Goal: Transaction & Acquisition: Purchase product/service

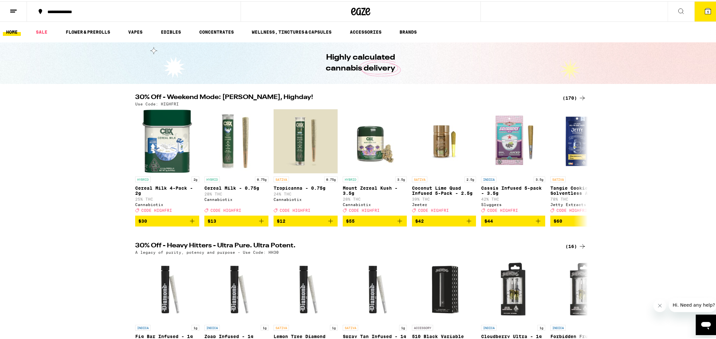
click at [706, 10] on icon at bounding box center [709, 10] width 6 height 6
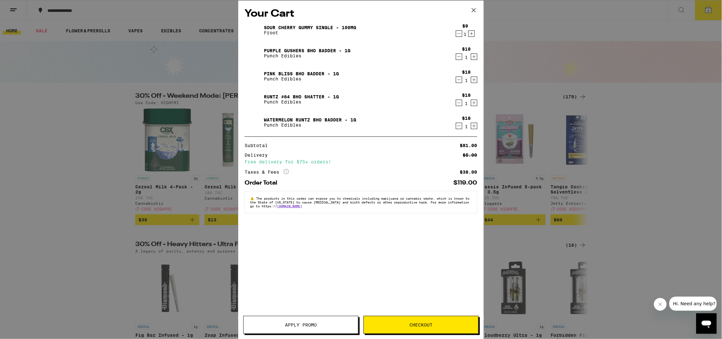
click at [274, 318] on button "Apply Promo" at bounding box center [300, 325] width 115 height 18
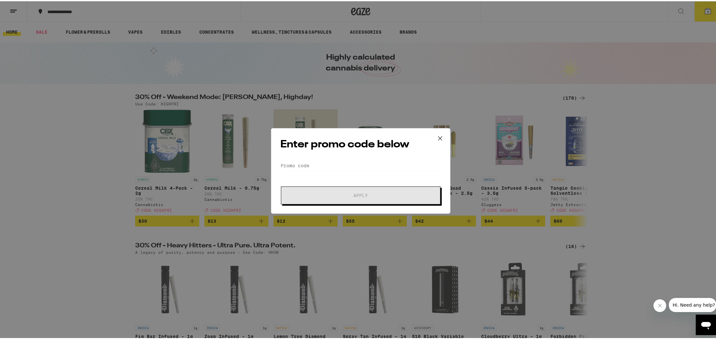
click at [377, 153] on div "Enter promo code below Promo Code Apply" at bounding box center [361, 170] width 180 height 86
click at [371, 174] on form "Promo Code Apply" at bounding box center [360, 182] width 161 height 44
click at [369, 168] on input "Promo Code" at bounding box center [360, 165] width 161 height 10
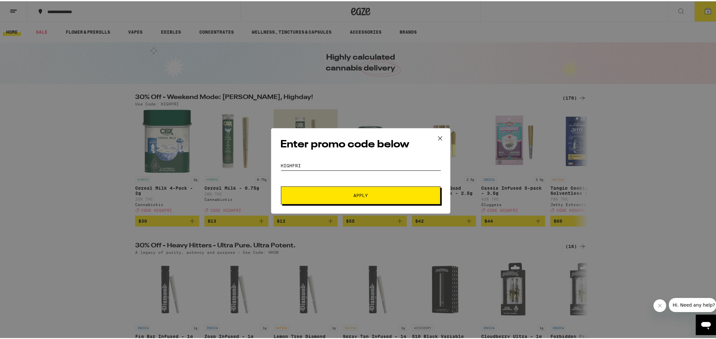
type input "highfri"
click at [383, 194] on span "Apply" at bounding box center [360, 194] width 115 height 4
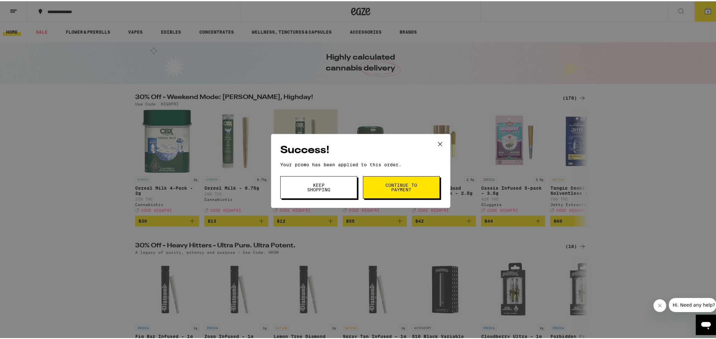
click at [303, 187] on span "Keep Shopping" at bounding box center [319, 186] width 33 height 9
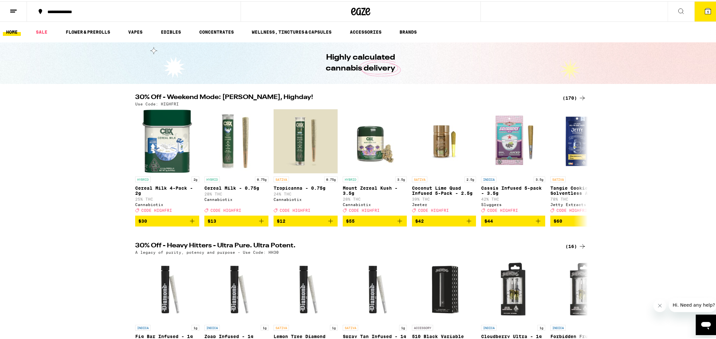
click at [572, 97] on div "(170)" at bounding box center [575, 97] width 24 height 8
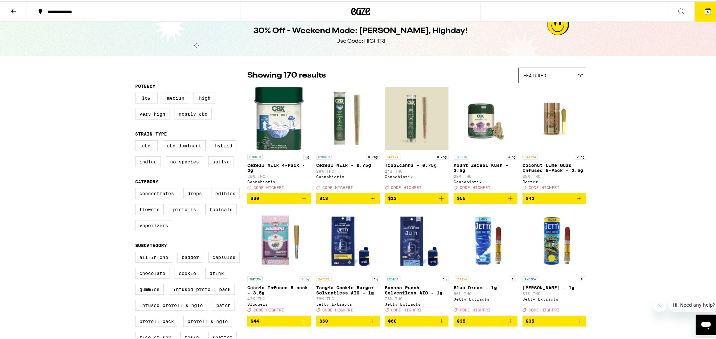
scroll to position [80, 0]
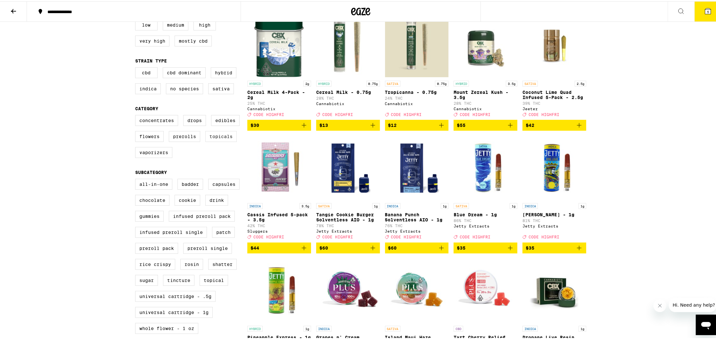
click at [213, 141] on label "Topicals" at bounding box center [220, 135] width 31 height 11
click at [137, 115] on input "Topicals" at bounding box center [137, 115] width 0 height 0
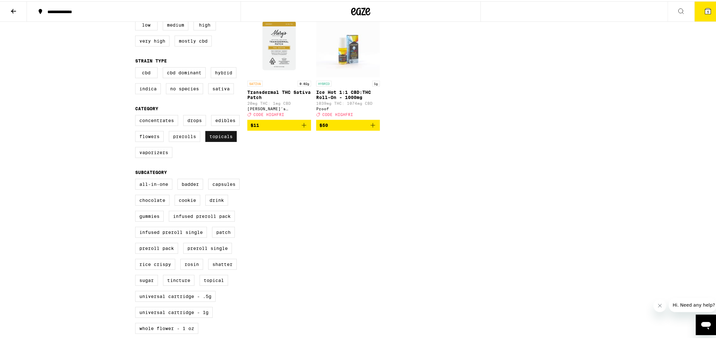
click at [213, 141] on label "Topicals" at bounding box center [220, 135] width 31 height 11
click at [137, 115] on input "Topicals" at bounding box center [137, 115] width 0 height 0
checkbox input "false"
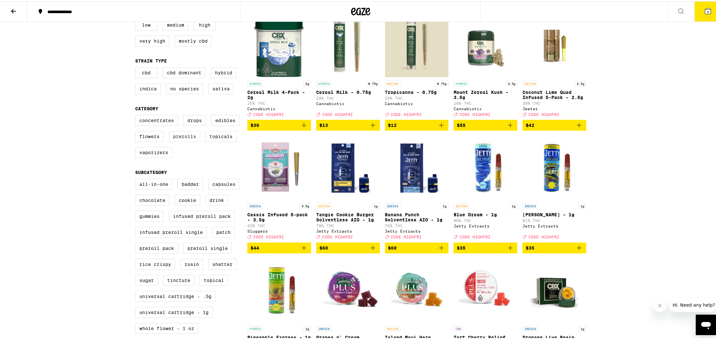
click at [190, 141] on label "Prerolls" at bounding box center [184, 135] width 31 height 11
click at [137, 115] on input "Prerolls" at bounding box center [137, 115] width 0 height 0
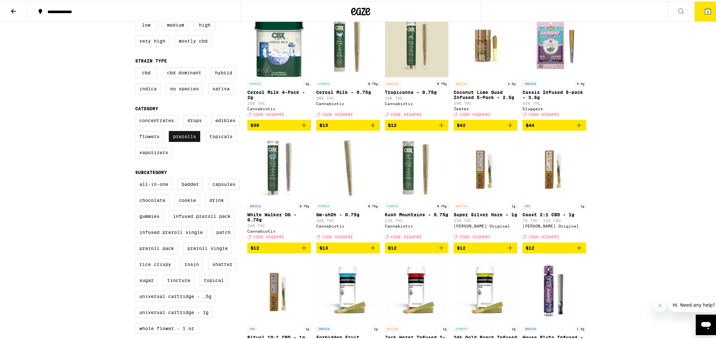
click at [182, 141] on label "Prerolls" at bounding box center [184, 135] width 31 height 11
click at [137, 115] on input "Prerolls" at bounding box center [137, 115] width 0 height 0
checkbox input "false"
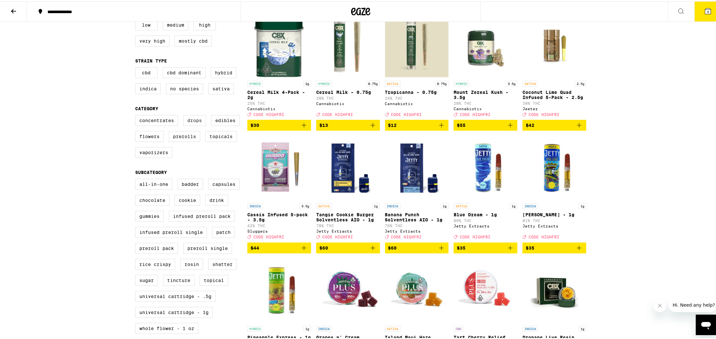
click at [190, 125] on label "Drops" at bounding box center [194, 119] width 23 height 11
click at [137, 115] on input "Drops" at bounding box center [137, 115] width 0 height 0
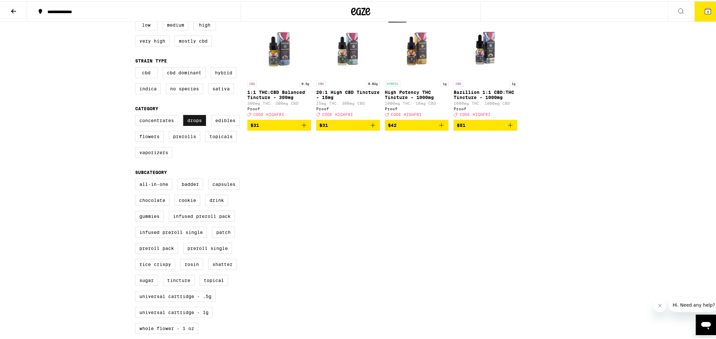
click at [190, 125] on label "Drops" at bounding box center [194, 119] width 23 height 11
click at [137, 115] on input "Drops" at bounding box center [137, 115] width 0 height 0
checkbox input "false"
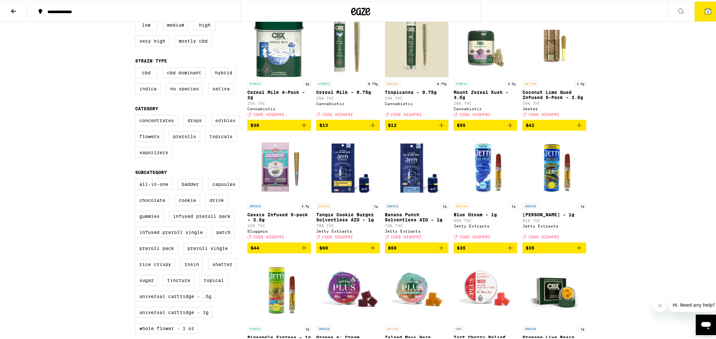
click at [218, 125] on label "Edibles" at bounding box center [225, 119] width 29 height 11
click at [137, 115] on input "Edibles" at bounding box center [137, 115] width 0 height 0
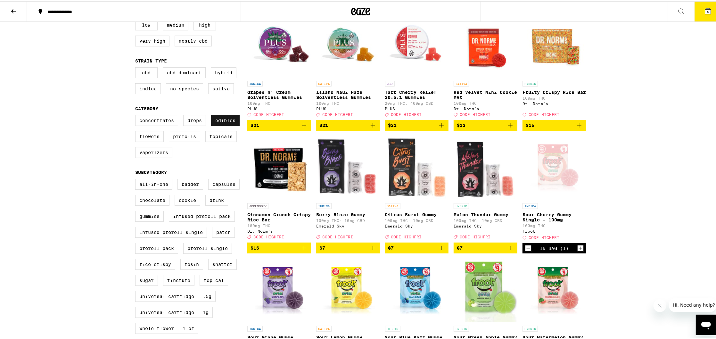
click at [219, 125] on label "Edibles" at bounding box center [225, 119] width 29 height 11
click at [137, 115] on input "Edibles" at bounding box center [137, 115] width 0 height 0
checkbox input "false"
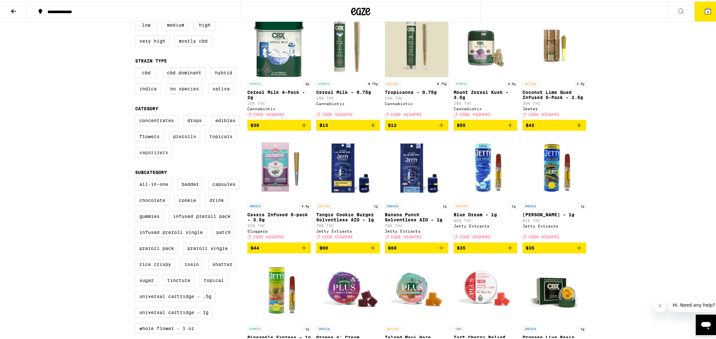
click at [143, 157] on label "Vaporizers" at bounding box center [153, 151] width 37 height 11
click at [137, 115] on input "Vaporizers" at bounding box center [137, 115] width 0 height 0
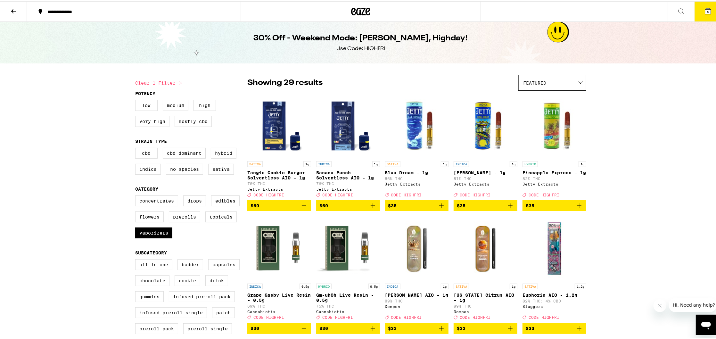
scroll to position [1, 0]
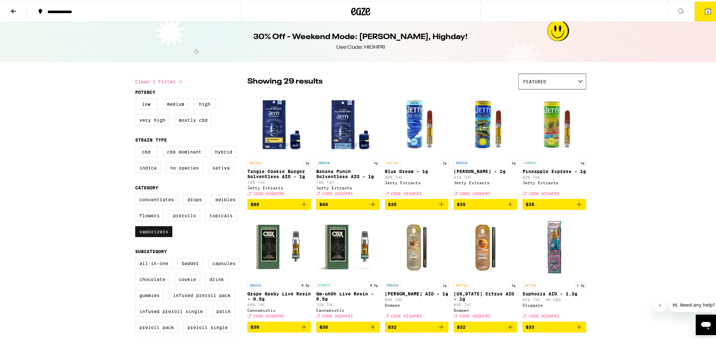
click at [153, 236] on label "Vaporizers" at bounding box center [153, 230] width 37 height 11
click at [137, 194] on input "Vaporizers" at bounding box center [137, 194] width 0 height 0
checkbox input "false"
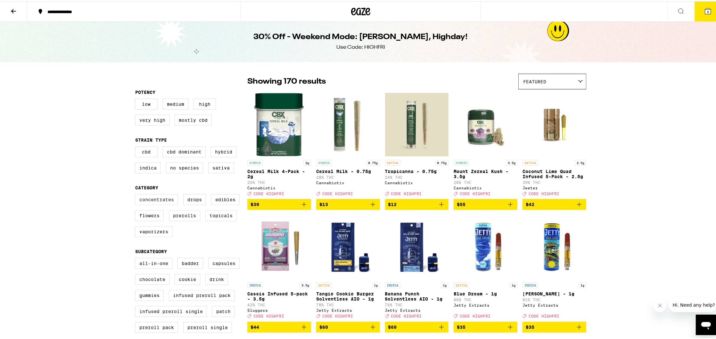
click at [151, 204] on label "Concentrates" at bounding box center [156, 198] width 43 height 11
click at [137, 194] on input "Concentrates" at bounding box center [137, 194] width 0 height 0
checkbox input "true"
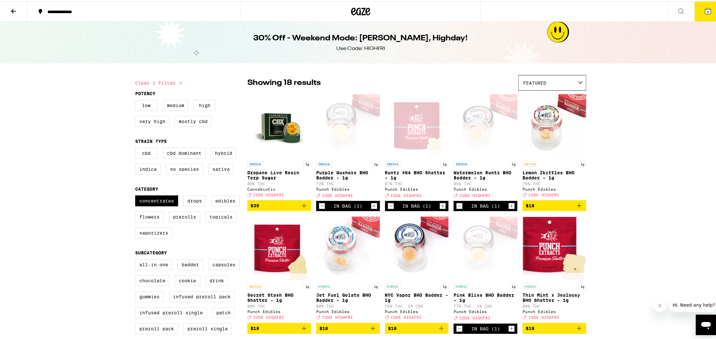
click at [705, 6] on icon at bounding box center [709, 10] width 8 height 8
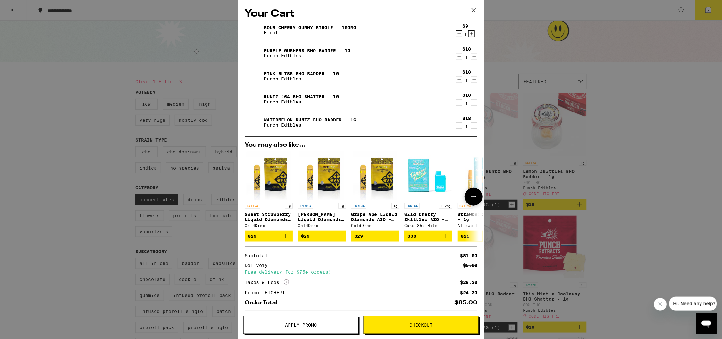
click at [424, 178] on img "Open page for Wild Cherry Zkittlez AIO - 1.25g from Cake She Hits Different" at bounding box center [428, 176] width 48 height 48
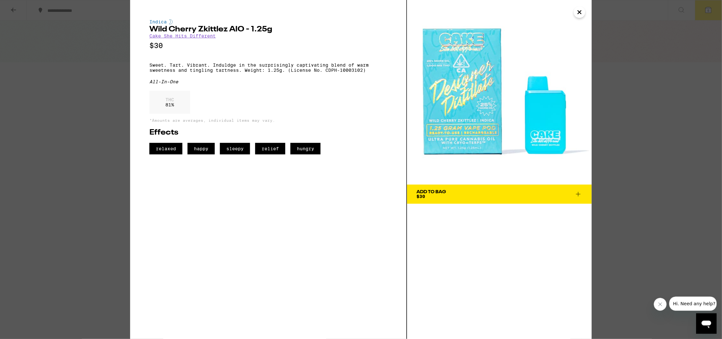
click at [172, 37] on link "Cake She Hits Different" at bounding box center [182, 35] width 66 height 5
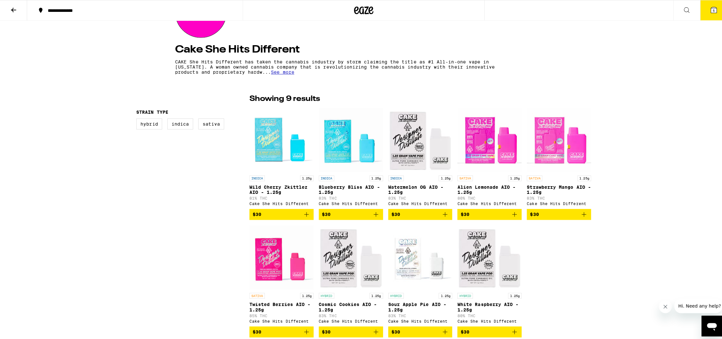
scroll to position [155, 0]
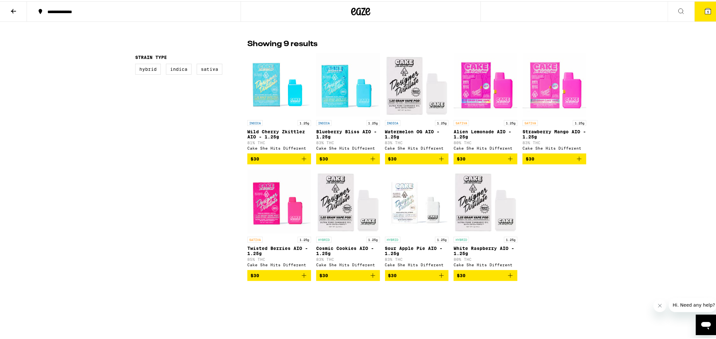
click at [300, 278] on icon "Add to bag" at bounding box center [304, 275] width 8 height 8
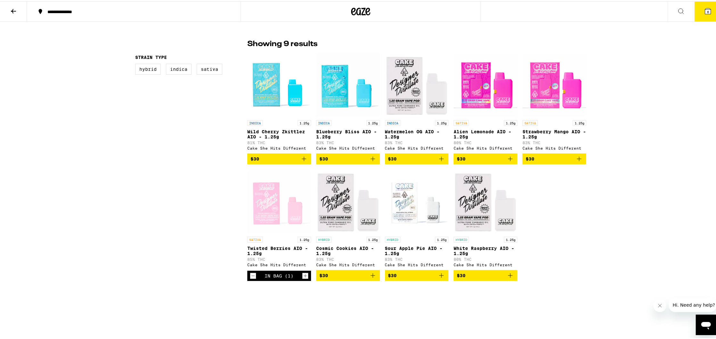
click at [706, 9] on icon at bounding box center [709, 10] width 6 height 6
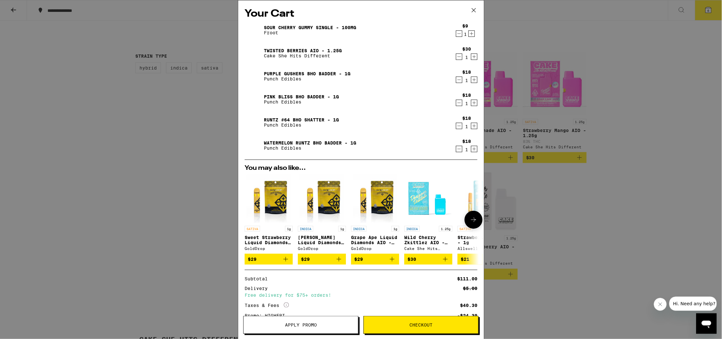
scroll to position [53, 0]
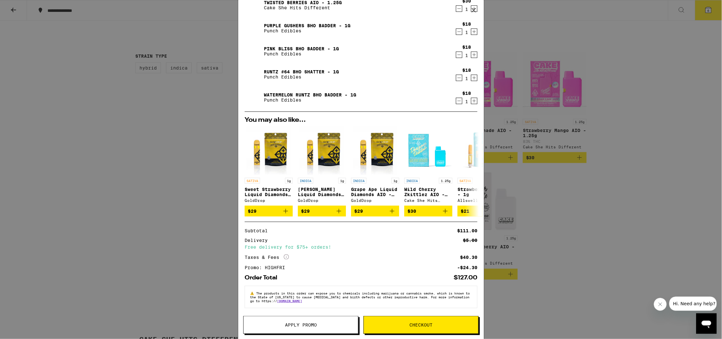
click at [397, 328] on button "Checkout" at bounding box center [421, 325] width 115 height 18
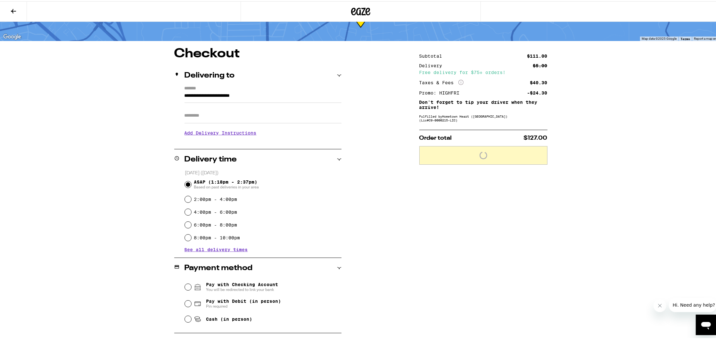
scroll to position [70, 0]
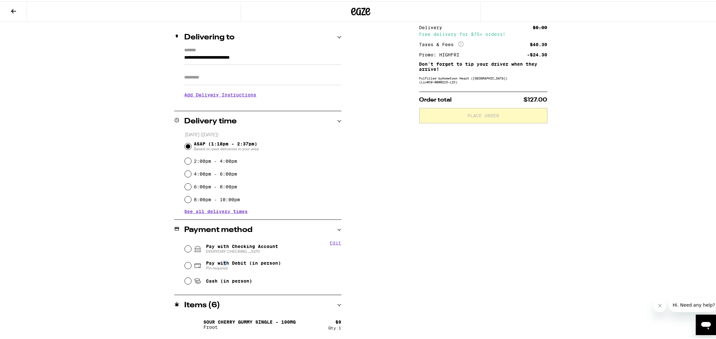
click at [222, 262] on span "Pay with Debit (in person)" at bounding box center [243, 261] width 75 height 5
click at [191, 262] on input "Pay with Debit (in person) Pin required" at bounding box center [188, 264] width 6 height 6
radio input "true"
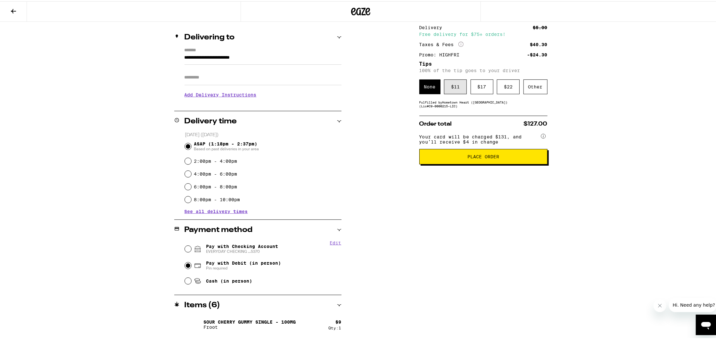
click at [449, 88] on div "$ 11" at bounding box center [455, 85] width 23 height 15
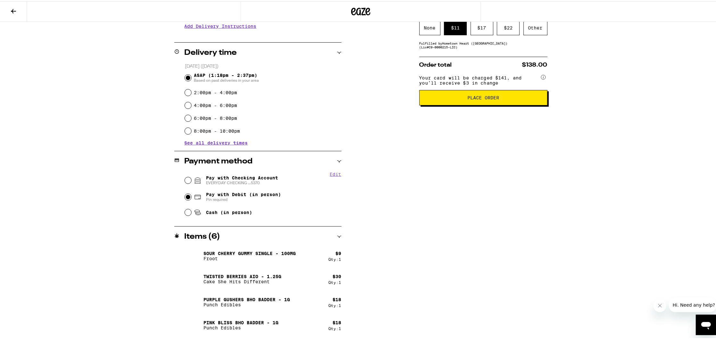
scroll to position [137, 0]
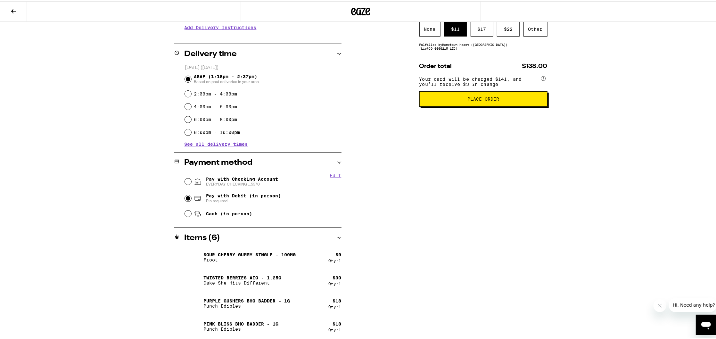
click at [158, 113] on div "**********" at bounding box center [361, 163] width 462 height 445
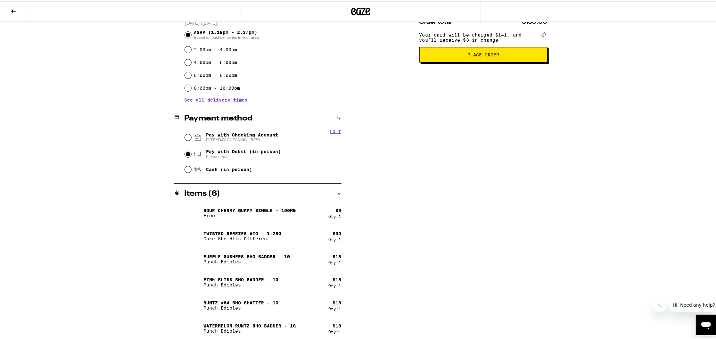
scroll to position [0, 0]
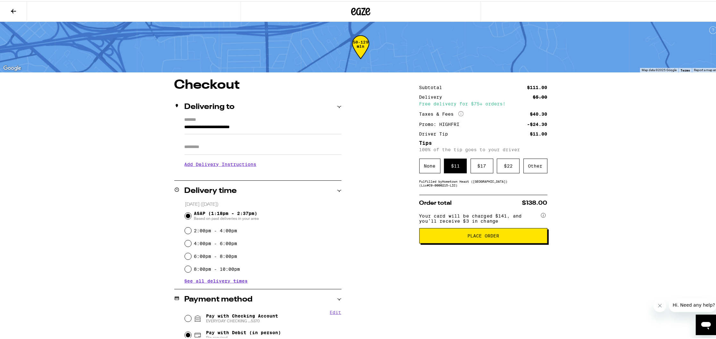
drag, startPoint x: 465, startPoint y: 247, endPoint x: 462, endPoint y: 247, distance: 3.5
click at [465, 247] on div "Subtotal $111.00 Delivery $5.00 Free delivery for $75+ orders! Taxes & Fees Mor…" at bounding box center [484, 300] width 128 height 445
click at [647, 228] on div "**********" at bounding box center [361, 261] width 722 height 523
click at [461, 237] on span "Place Order" at bounding box center [483, 234] width 117 height 4
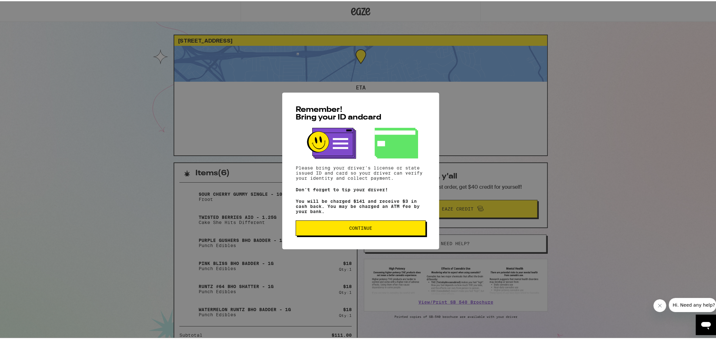
click at [352, 229] on span "Continue" at bounding box center [360, 227] width 23 height 4
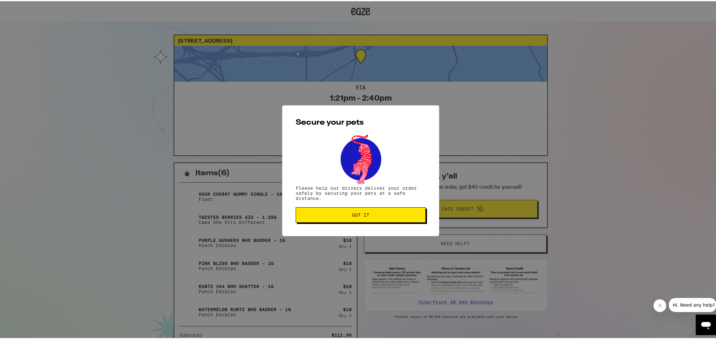
click at [371, 220] on button "Got it" at bounding box center [361, 213] width 130 height 15
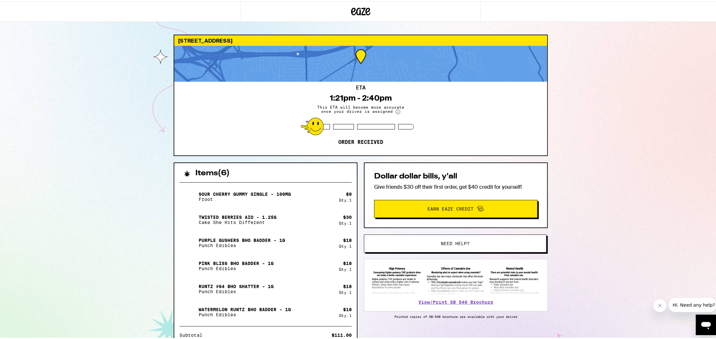
click at [677, 179] on div "22120 Center St Hayward 94546 ETA 1:21pm - 2:40pm This ETA will become more acc…" at bounding box center [361, 231] width 722 height 462
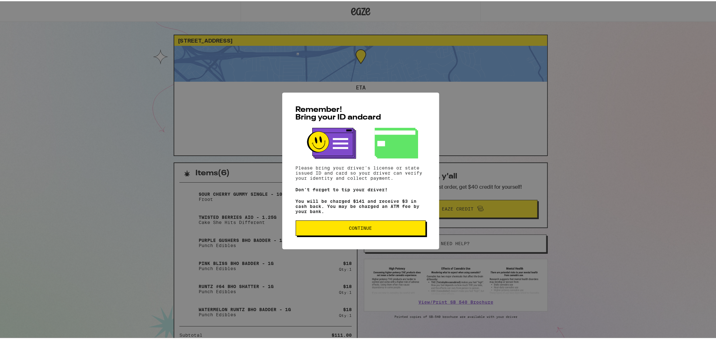
click at [367, 228] on span "Continue" at bounding box center [360, 227] width 23 height 4
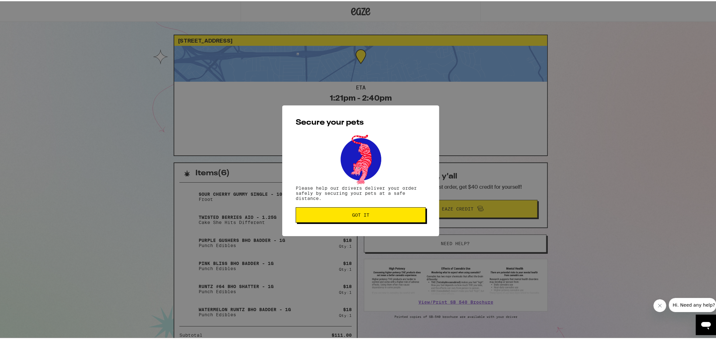
click at [391, 216] on span "Got it" at bounding box center [360, 214] width 119 height 4
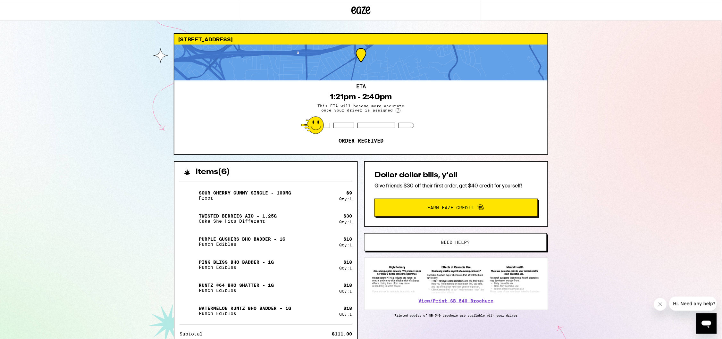
drag, startPoint x: 130, startPoint y: 174, endPoint x: 114, endPoint y: 168, distance: 16.8
click at [604, 103] on div "[STREET_ADDRESS] ETA 1:21pm - 2:40pm This ETA will become more accurate once yo…" at bounding box center [361, 228] width 722 height 456
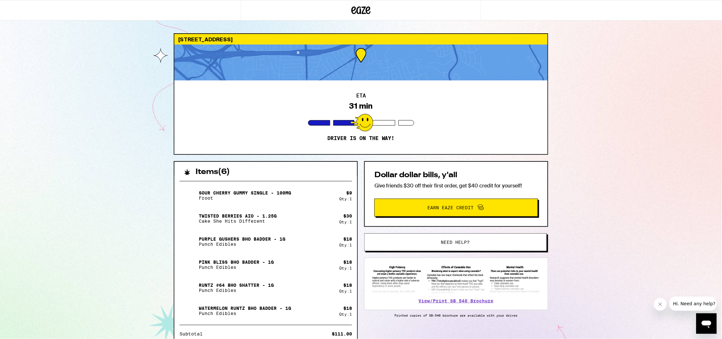
click at [647, 144] on div "[STREET_ADDRESS] ETA 31 min Driver is on the way! Items ( 6 ) Sour Cherry Gummy…" at bounding box center [361, 228] width 722 height 456
click at [649, 144] on div "[STREET_ADDRESS] ETA 31 min Driver is on the way! Items ( 6 ) Sour Cherry Gummy…" at bounding box center [361, 228] width 722 height 456
click at [622, 150] on div "[STREET_ADDRESS] ETA 20 min Driver is on the way! Items ( 6 ) Sour Cherry Gummy…" at bounding box center [361, 228] width 722 height 456
click at [620, 156] on div "[STREET_ADDRESS] ETA 19 min Driver is on the way! Items ( 6 ) Sour Cherry Gummy…" at bounding box center [361, 228] width 722 height 456
click at [117, 74] on div "[STREET_ADDRESS] ETA 19 min Driver is on the way! Items ( 6 ) Sour Cherry Gummy…" at bounding box center [361, 228] width 722 height 456
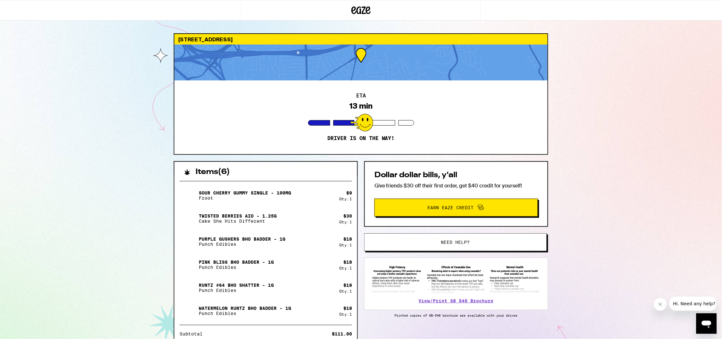
click at [595, 194] on div "[STREET_ADDRESS] ETA 13 min Driver is on the way! Items ( 6 ) Sour Cherry Gummy…" at bounding box center [361, 228] width 722 height 456
click at [599, 171] on div "[STREET_ADDRESS] ETA 13 min Driver is on the way! Items ( 6 ) Sour Cherry Gummy…" at bounding box center [361, 228] width 722 height 456
click at [597, 168] on div "[STREET_ADDRESS] ETA 13 min Driver is on the way! Items ( 6 ) Sour Cherry Gummy…" at bounding box center [361, 228] width 722 height 456
click at [584, 147] on div "[STREET_ADDRESS] ETA 13 min Driver is on the way! Items ( 6 ) Sour Cherry Gummy…" at bounding box center [361, 228] width 722 height 456
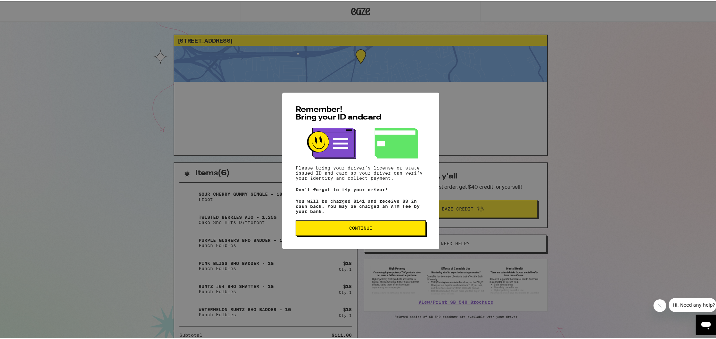
click at [369, 229] on span "Continue" at bounding box center [360, 227] width 23 height 4
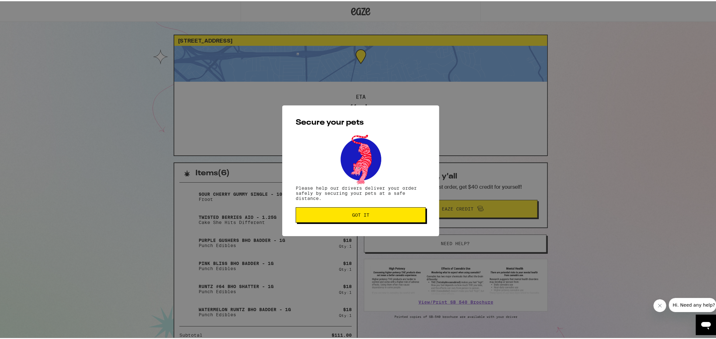
click at [368, 211] on button "Got it" at bounding box center [361, 213] width 130 height 15
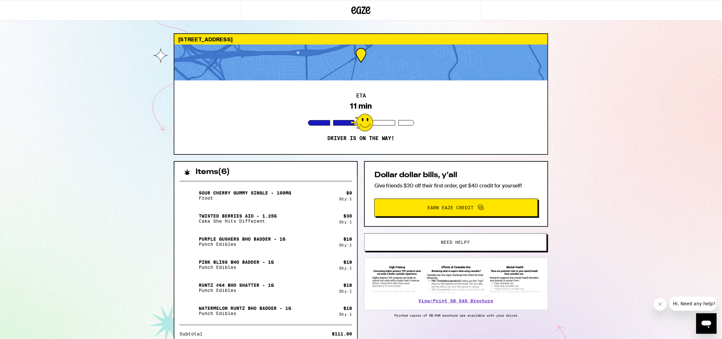
click at [589, 145] on div "22120 Center St Hayward 94546 ETA 11 min Driver is on the way! Items ( 6 ) Sour…" at bounding box center [361, 228] width 722 height 456
